Goal: Submit feedback/report problem

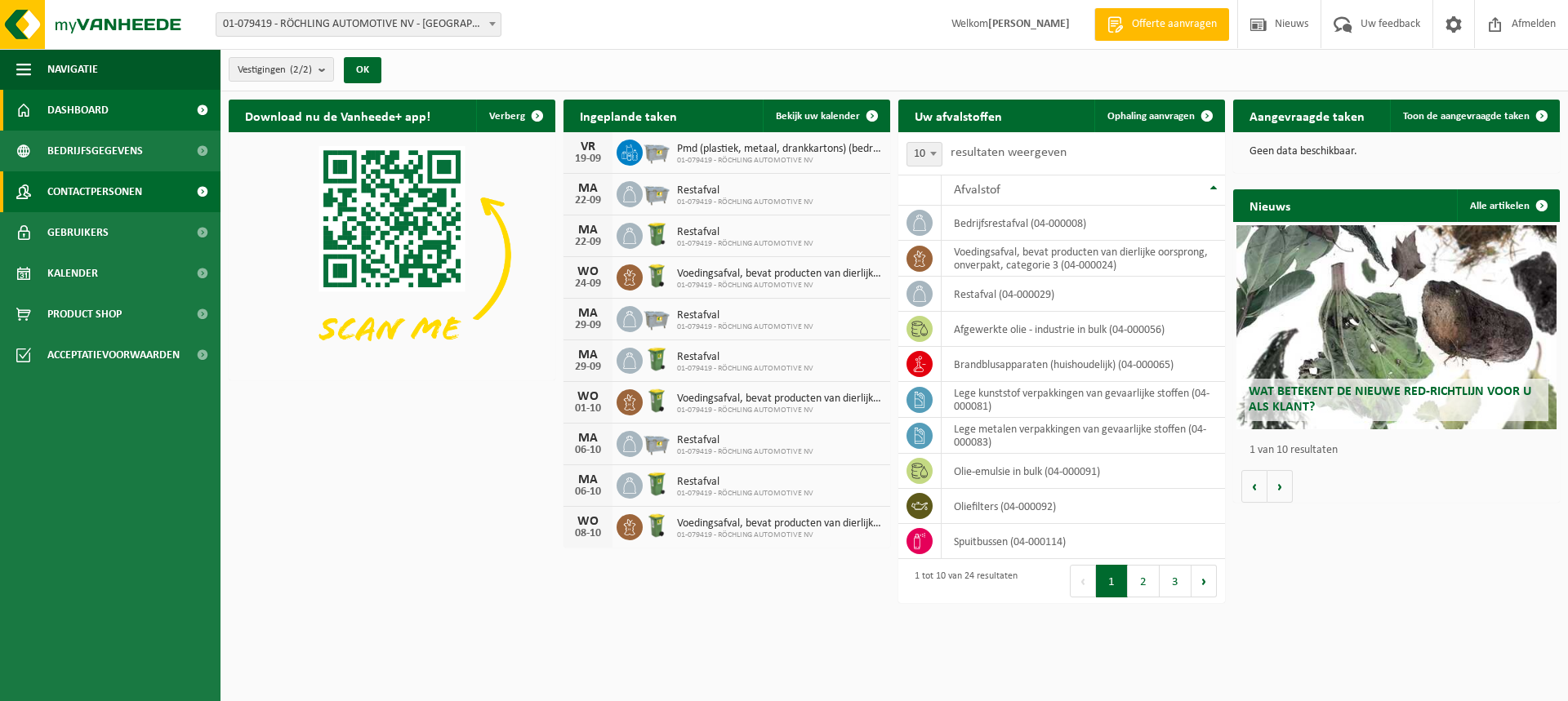
click at [68, 188] on span "Contactpersonen" at bounding box center [95, 192] width 95 height 41
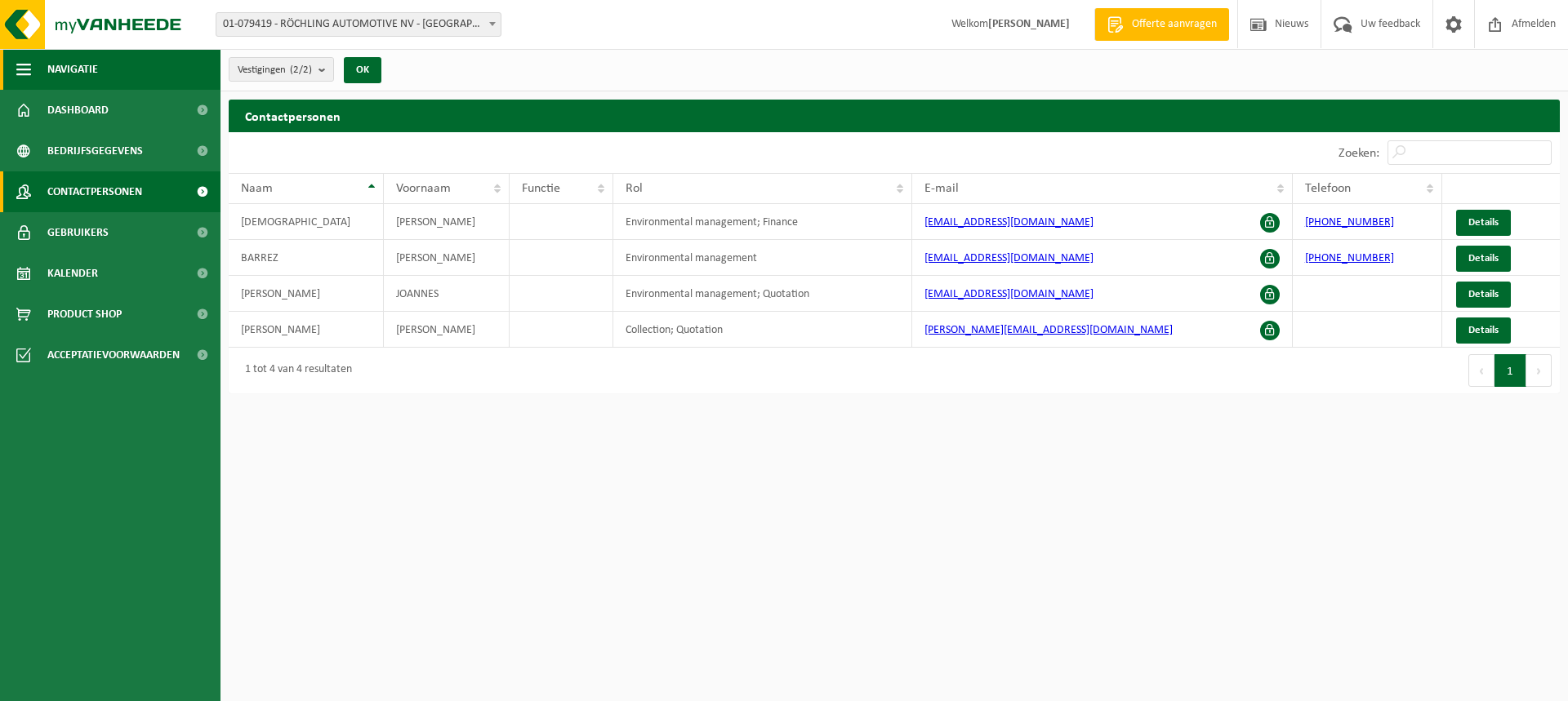
click at [21, 64] on span "button" at bounding box center [23, 70] width 14 height 41
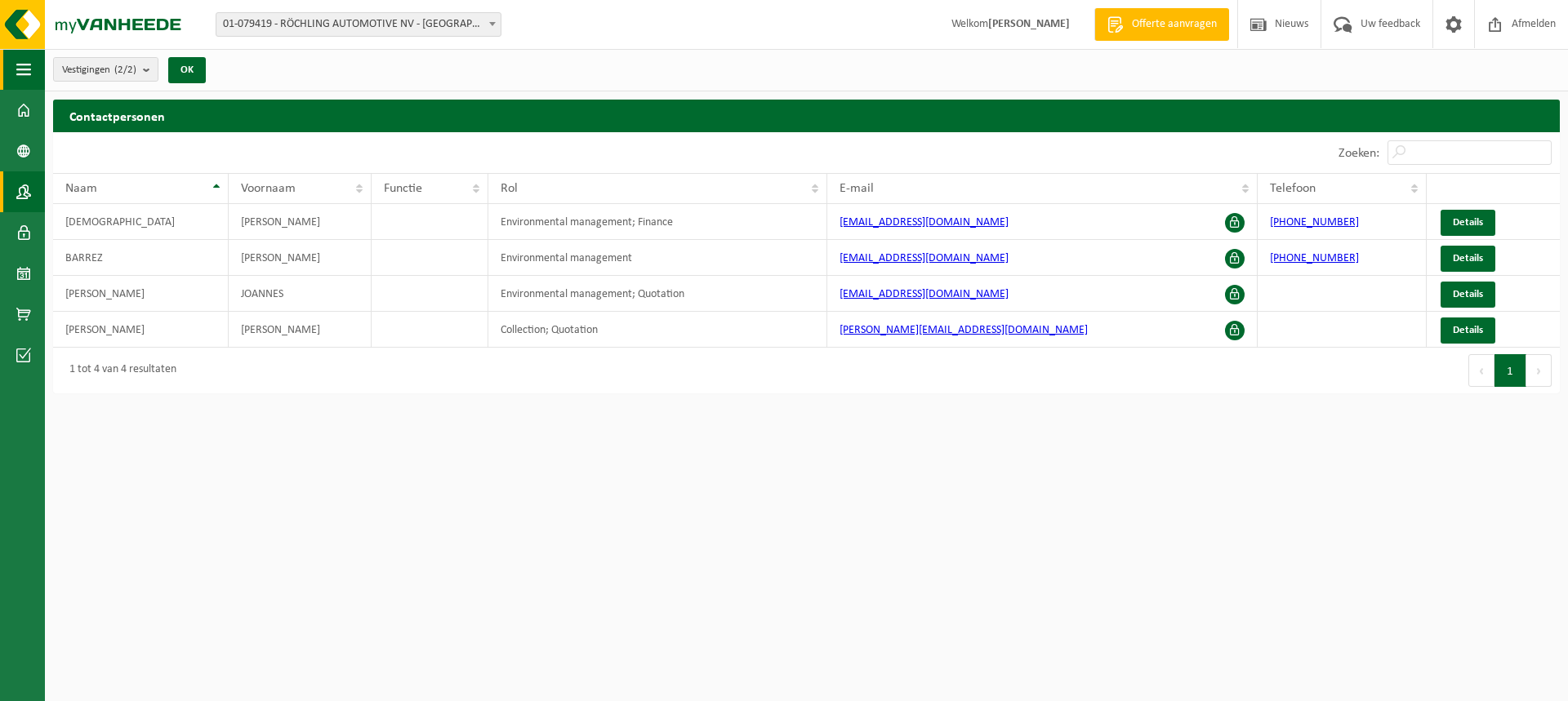
click at [21, 64] on span "button" at bounding box center [23, 70] width 14 height 41
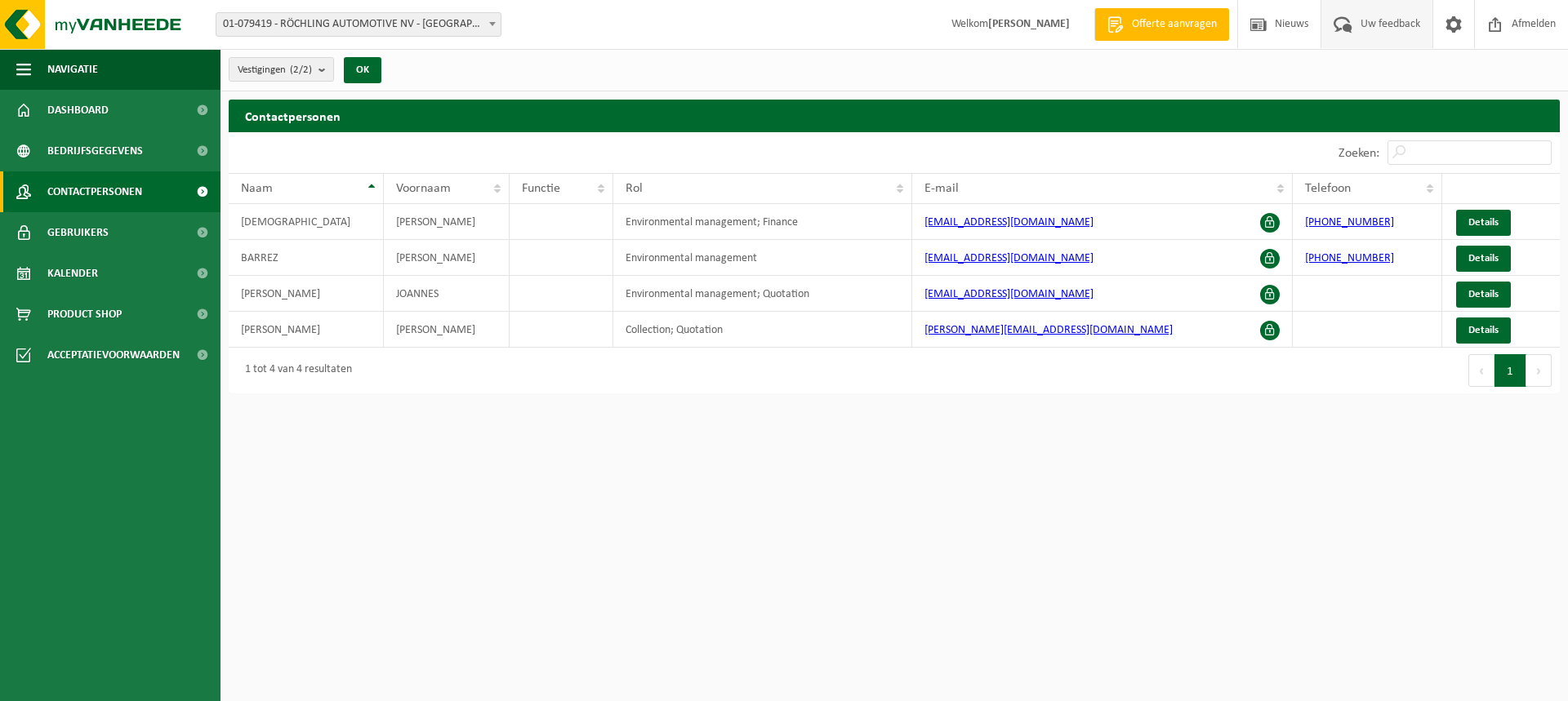
click at [1373, 21] on span "Uw feedback" at bounding box center [1391, 24] width 68 height 48
